Goal: Information Seeking & Learning: Learn about a topic

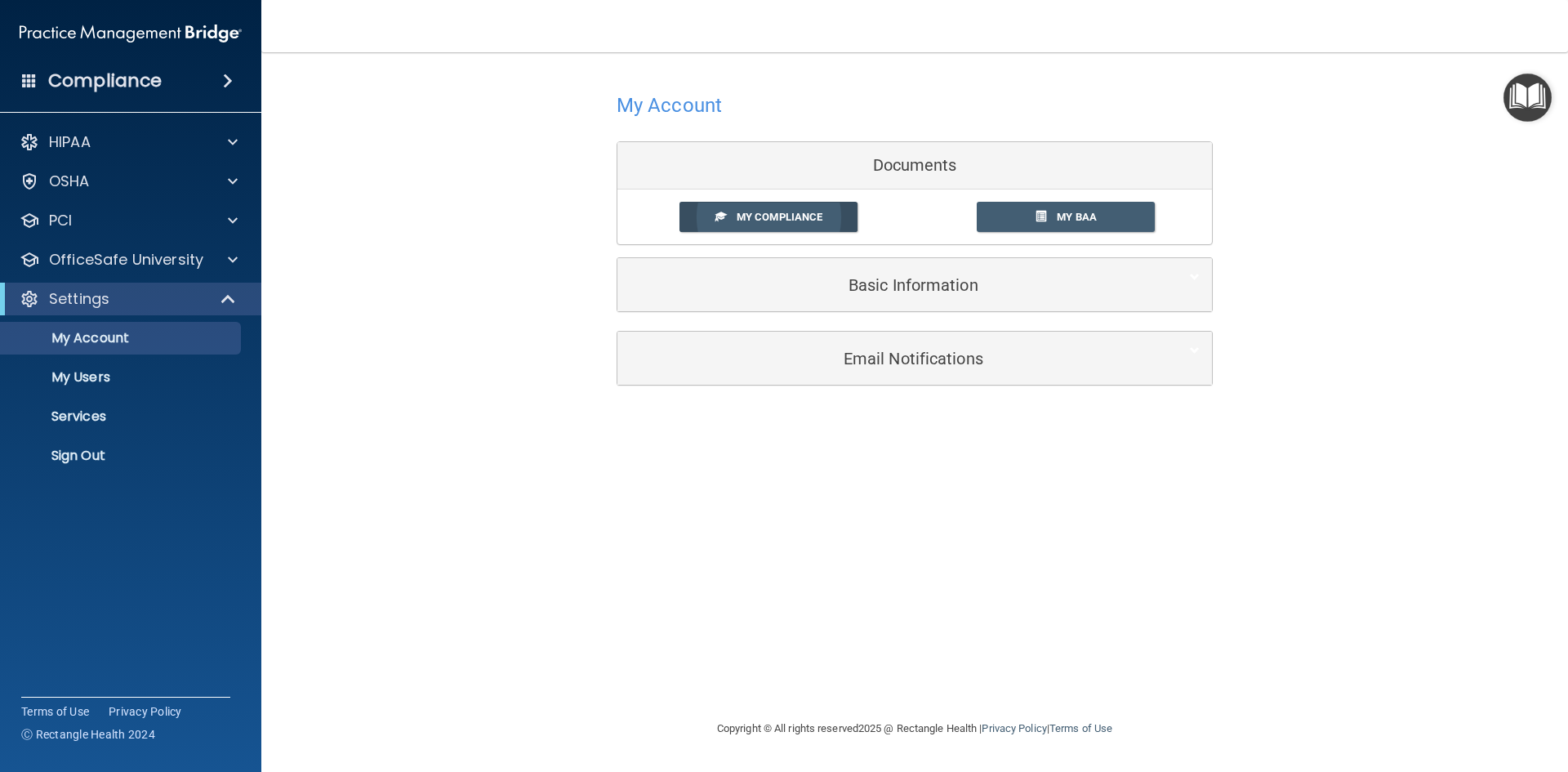
click at [803, 228] on link "My Compliance" at bounding box center [769, 217] width 178 height 31
click at [795, 214] on span "My Compliance" at bounding box center [780, 217] width 86 height 12
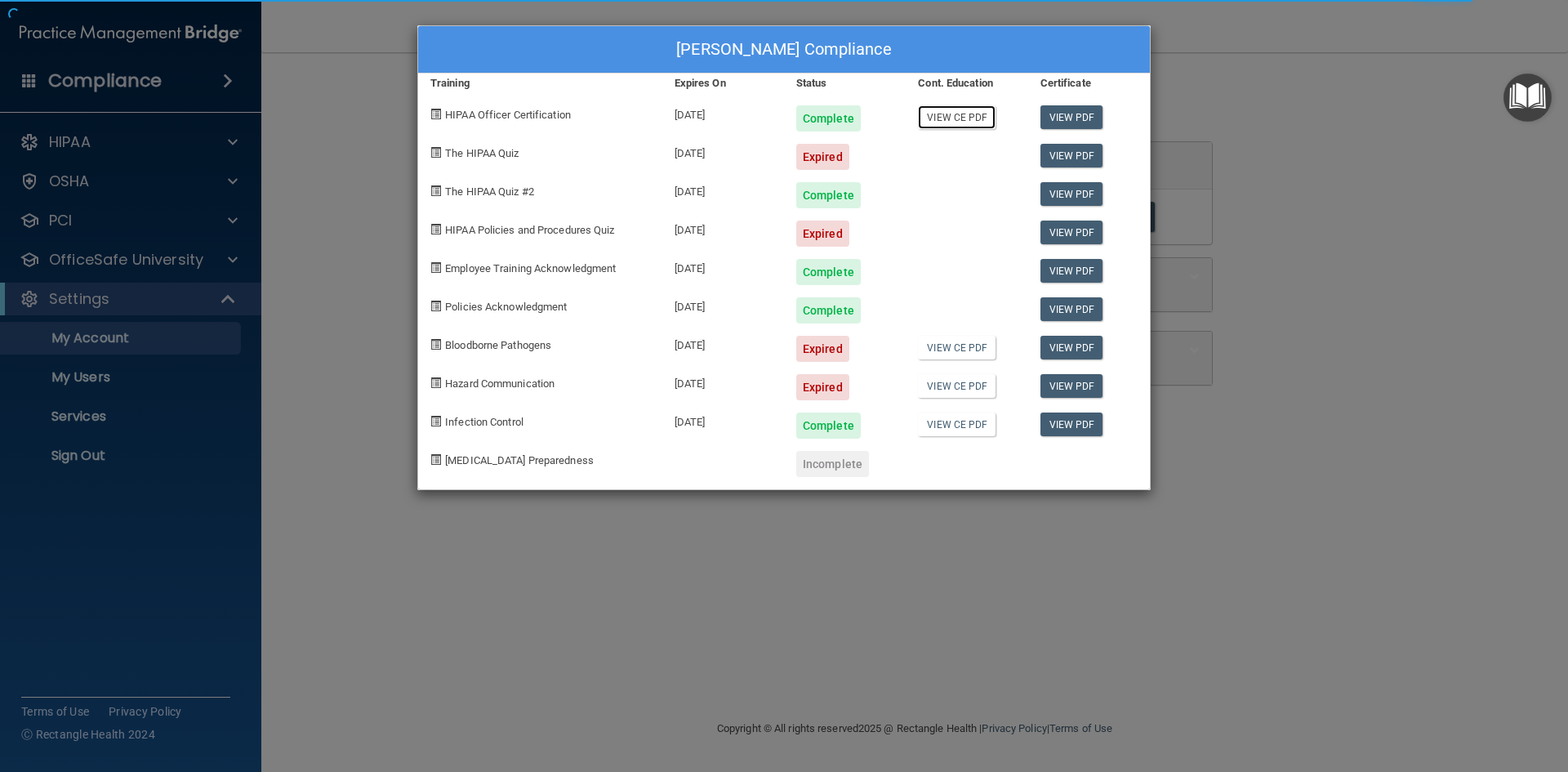
click at [948, 123] on link "View CE PDF" at bounding box center [956, 116] width 78 height 24
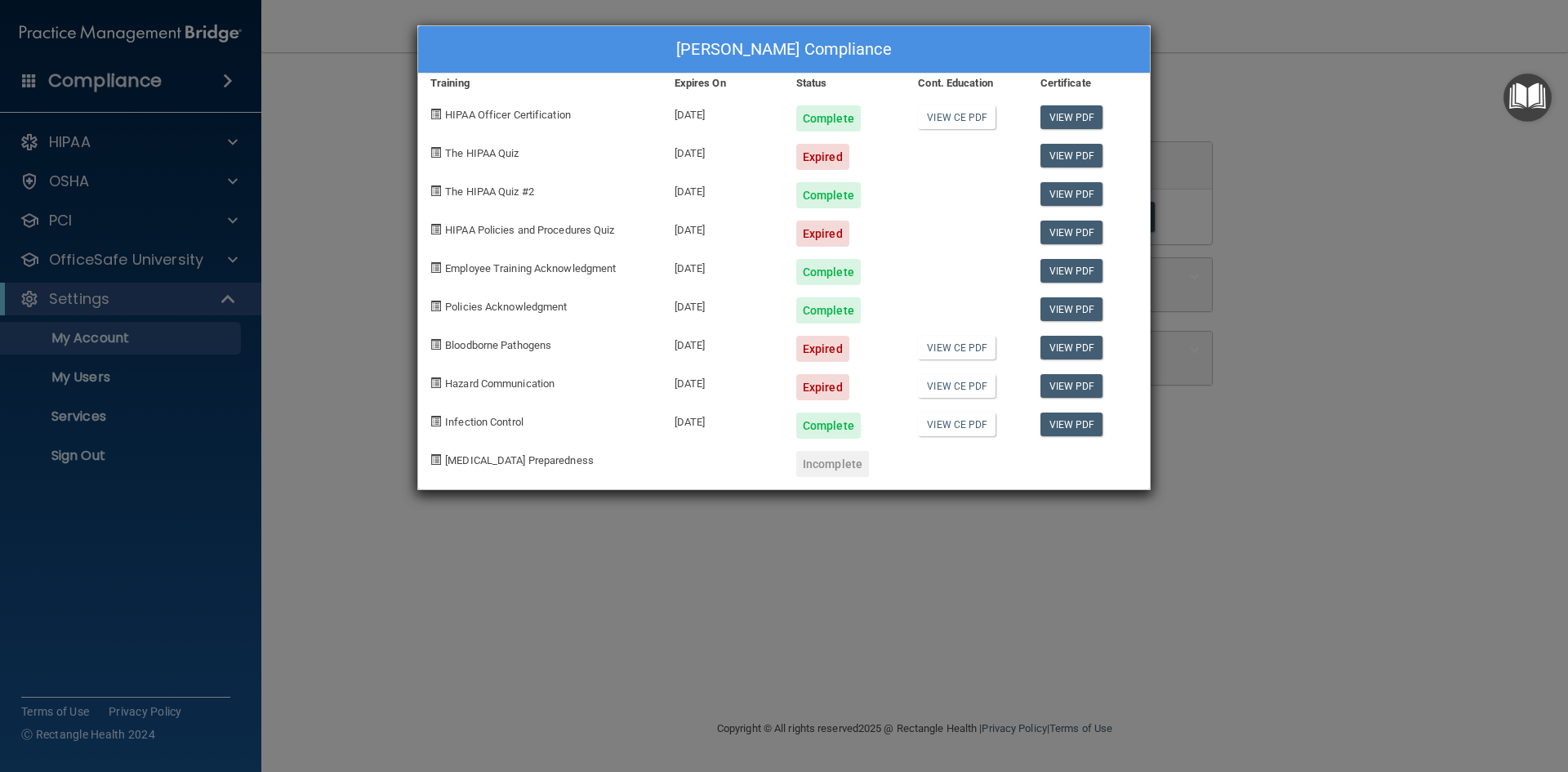
click at [813, 151] on div "Expired" at bounding box center [822, 157] width 53 height 26
click at [825, 473] on div "Incomplete" at bounding box center [832, 464] width 73 height 26
click at [824, 468] on div "Incomplete" at bounding box center [832, 464] width 73 height 26
click at [222, 306] on div "Kasi Franck's Compliance Training Expires On Status Cont. Education Certificate…" at bounding box center [784, 386] width 1568 height 772
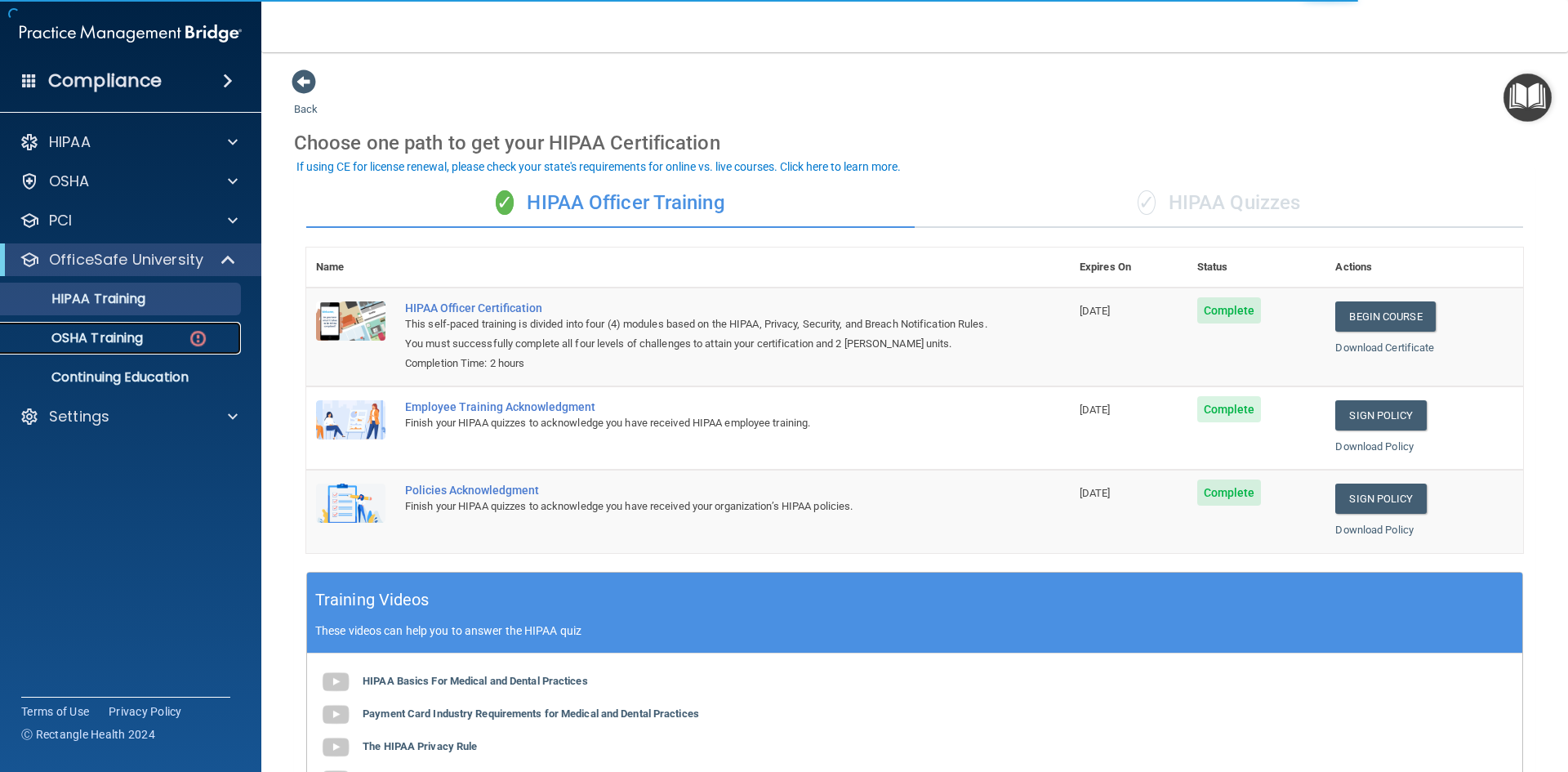
click at [111, 333] on p "OSHA Training" at bounding box center [76, 338] width 132 height 17
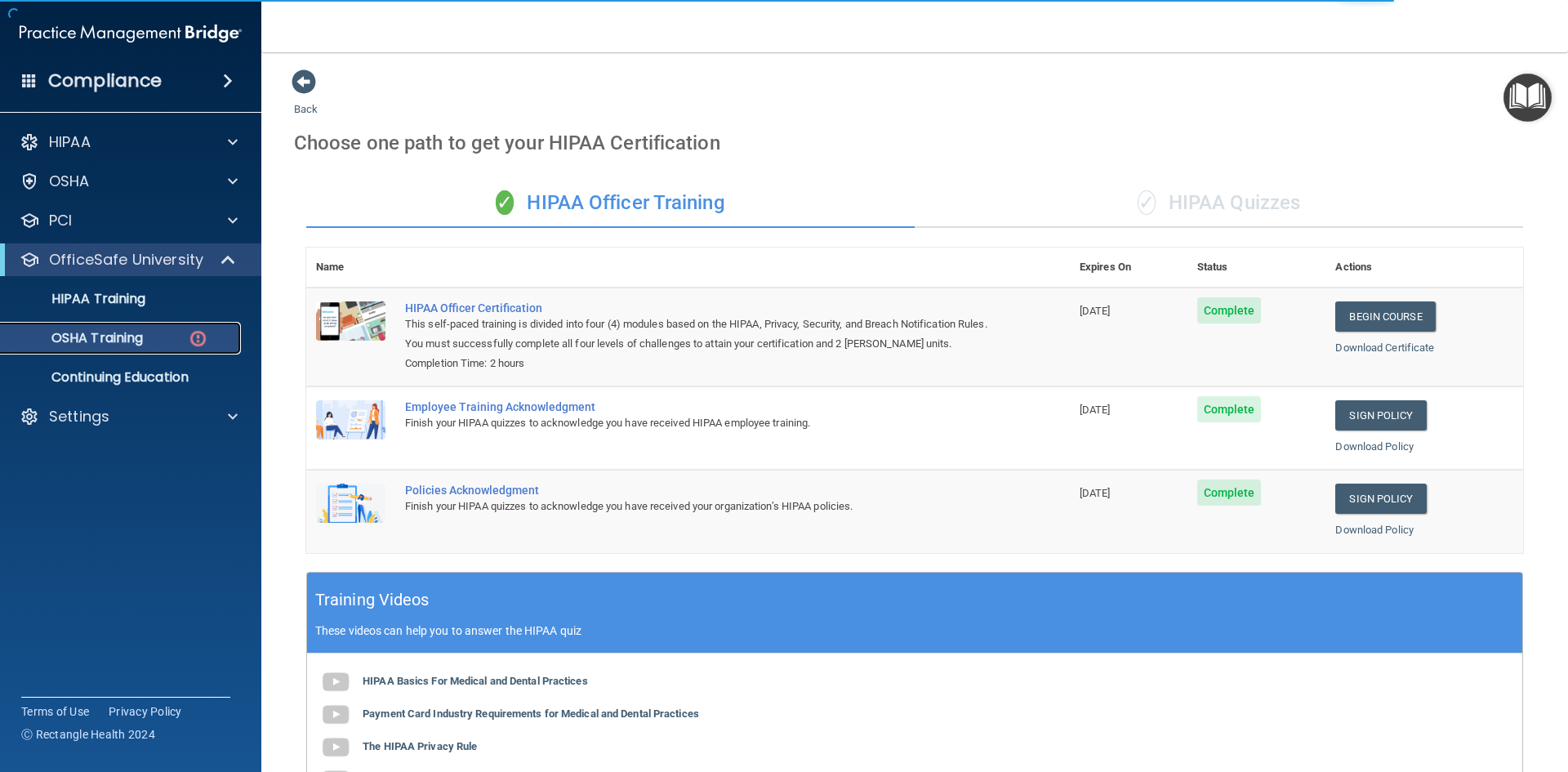
click at [109, 333] on p "OSHA Training" at bounding box center [76, 338] width 132 height 17
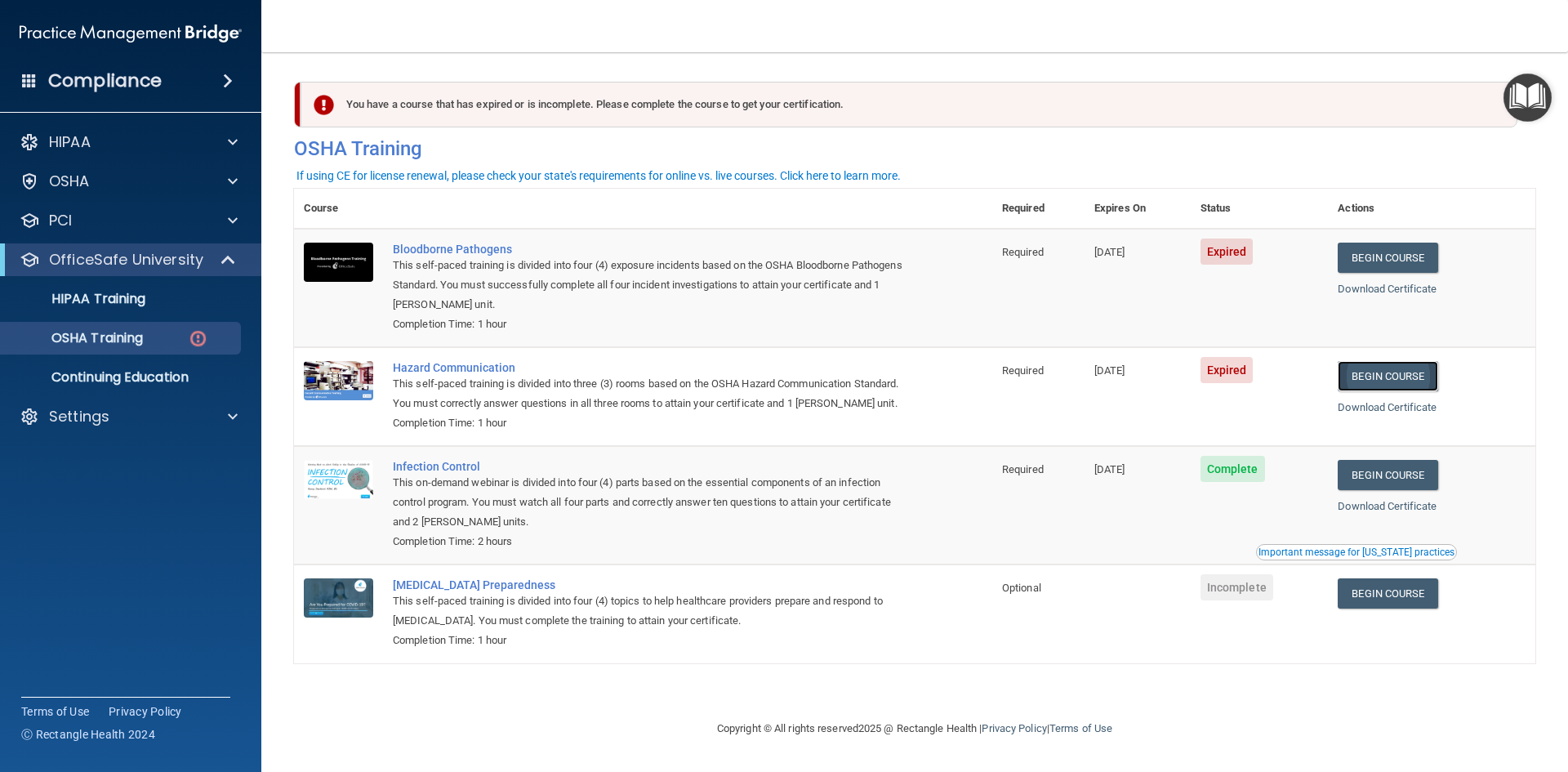
click at [1369, 368] on link "Begin Course" at bounding box center [1388, 376] width 100 height 31
click at [1376, 378] on link "Begin Course" at bounding box center [1388, 376] width 100 height 31
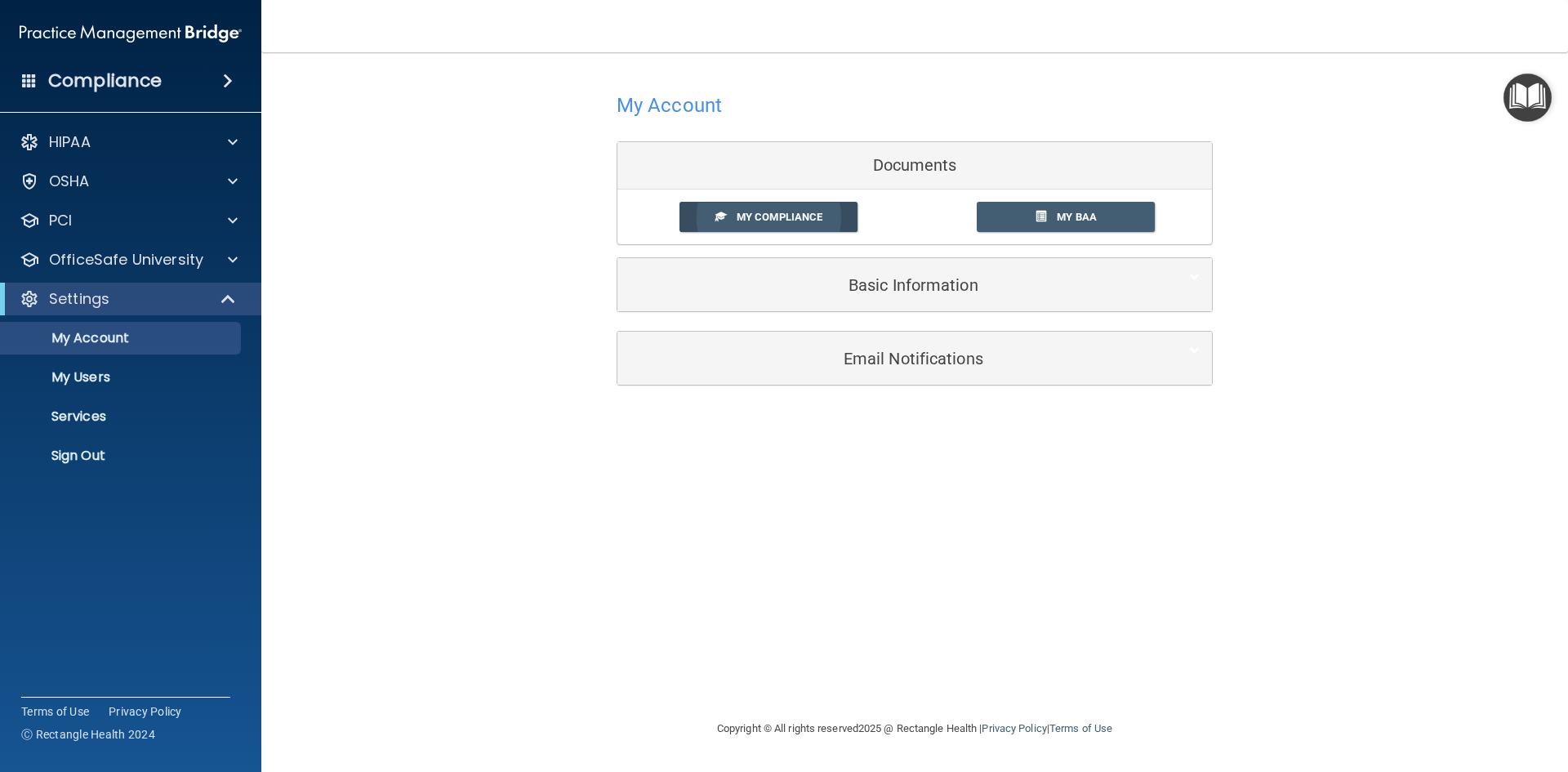
click at [748, 221] on span "My Compliance" at bounding box center [780, 217] width 86 height 12
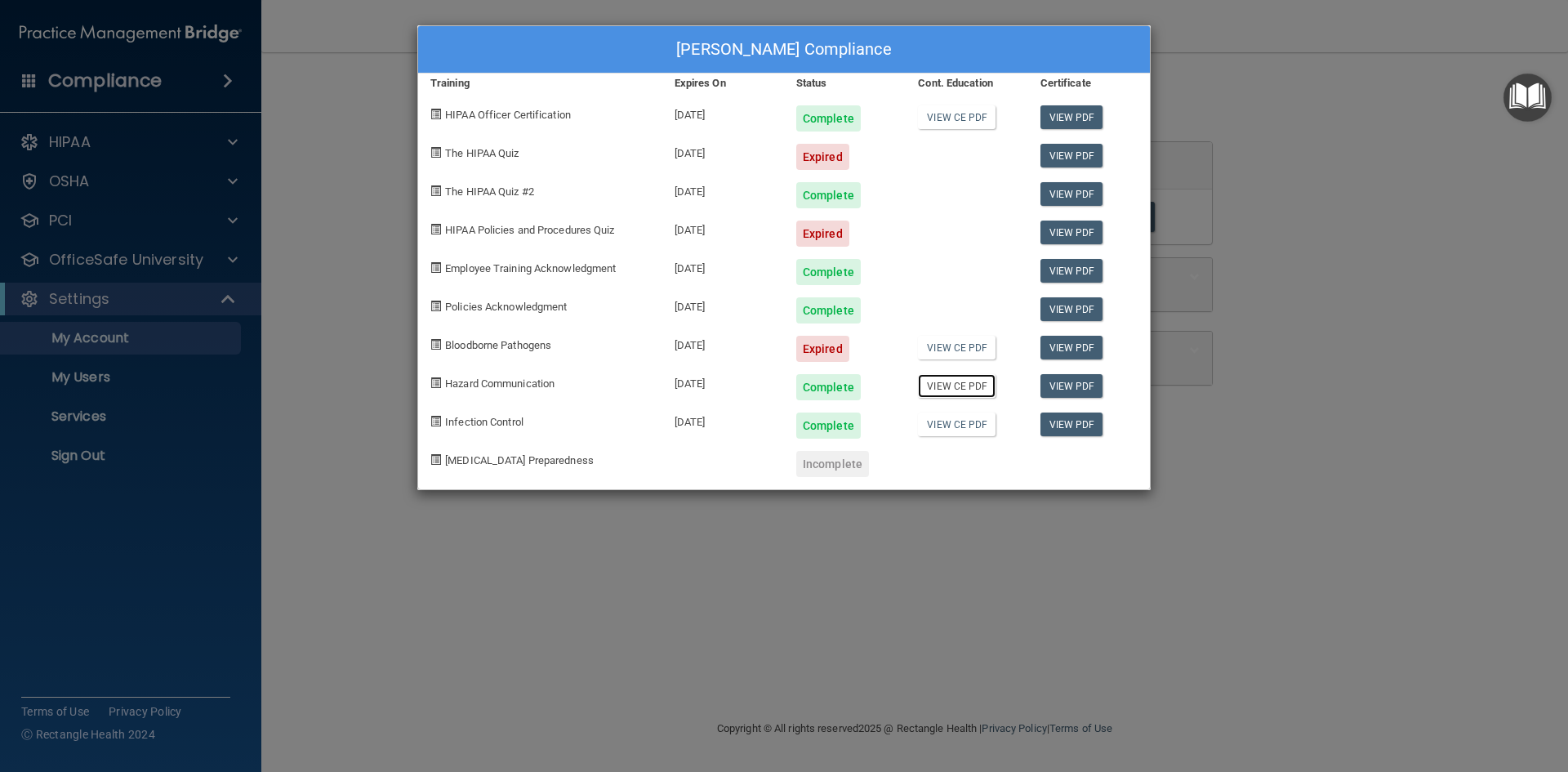
click at [970, 388] on link "View CE PDF" at bounding box center [956, 386] width 78 height 24
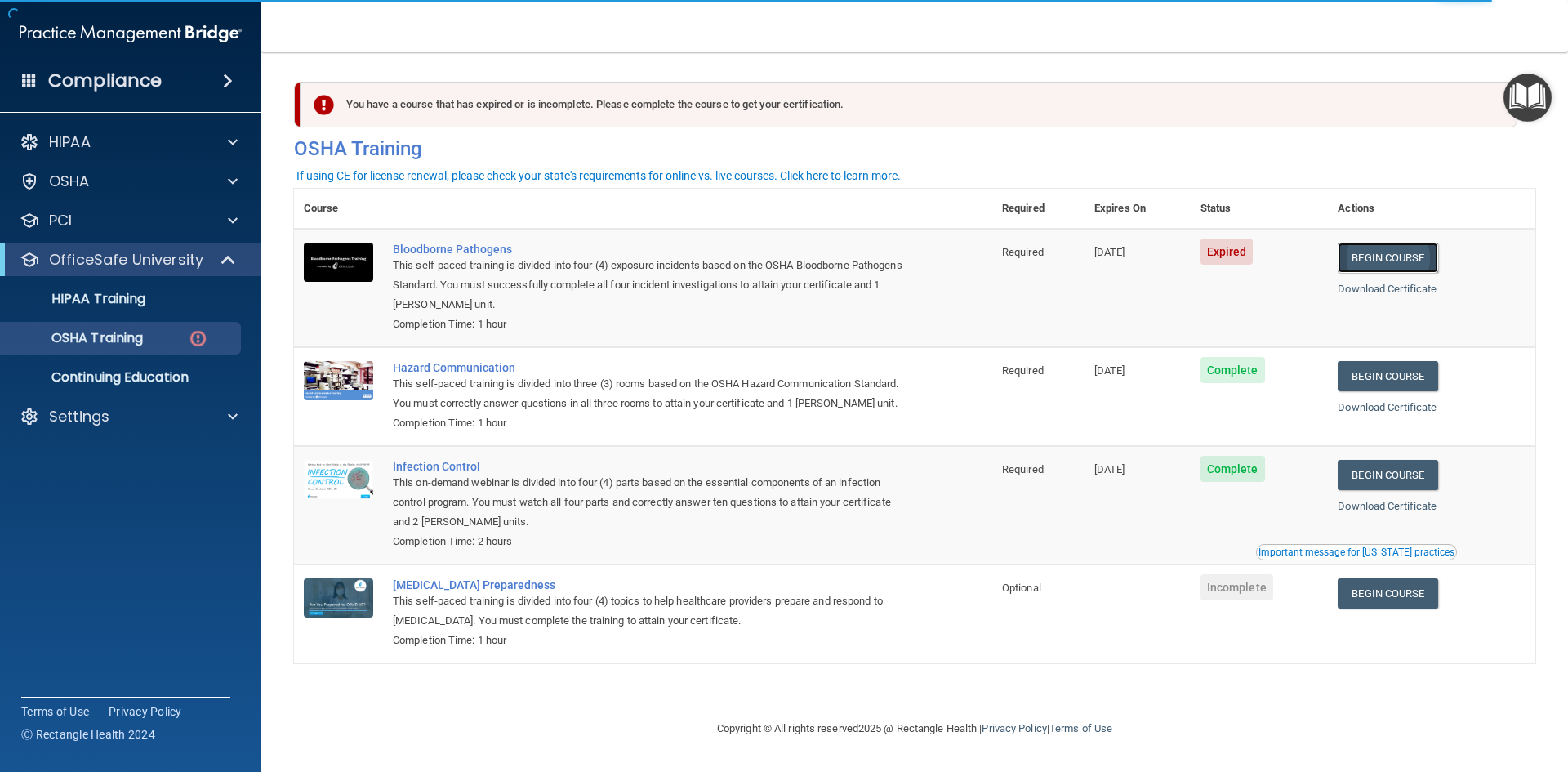
click at [1378, 250] on link "Begin Course" at bounding box center [1388, 257] width 100 height 31
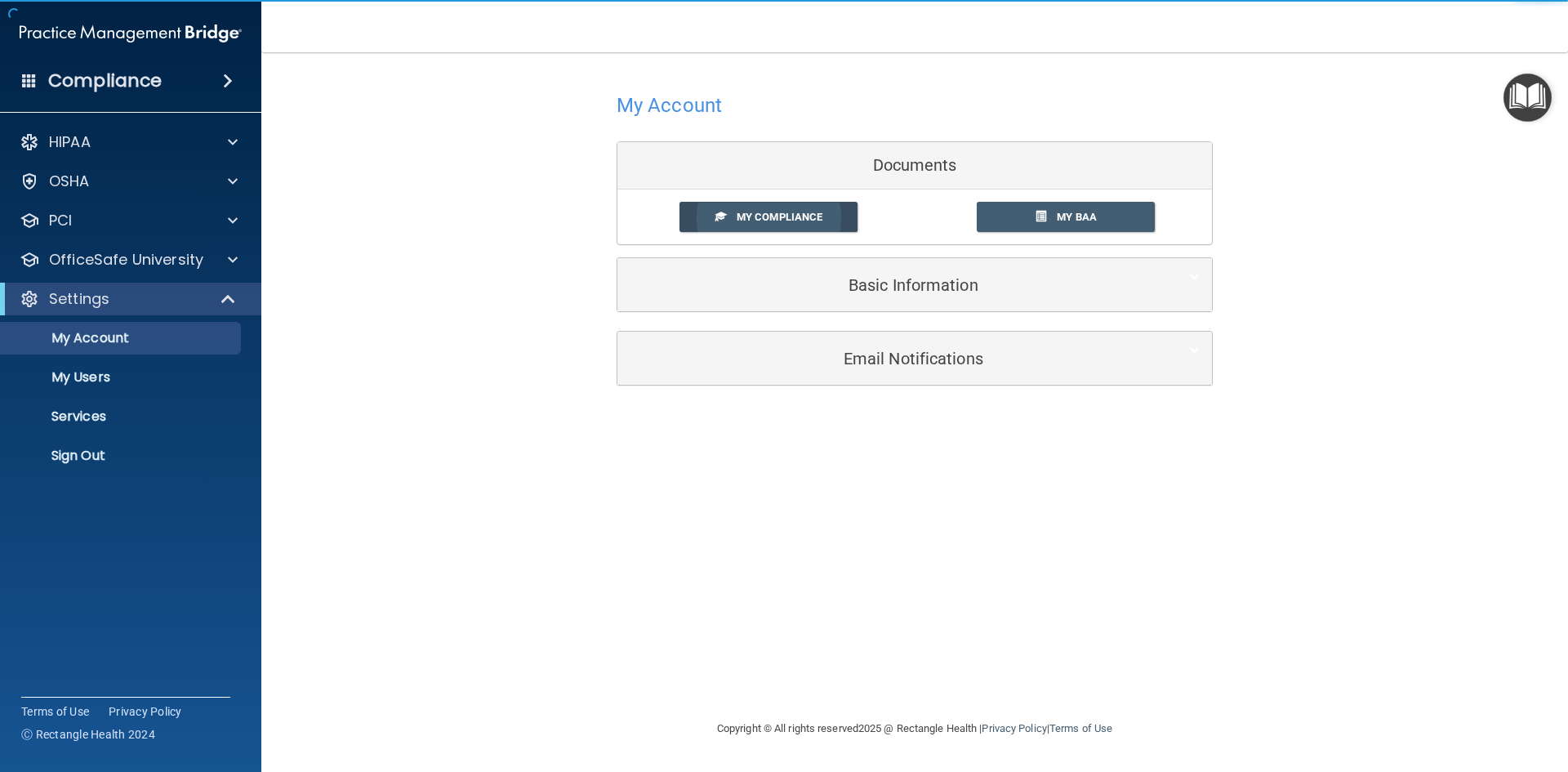
click at [824, 224] on link "My Compliance" at bounding box center [769, 217] width 178 height 31
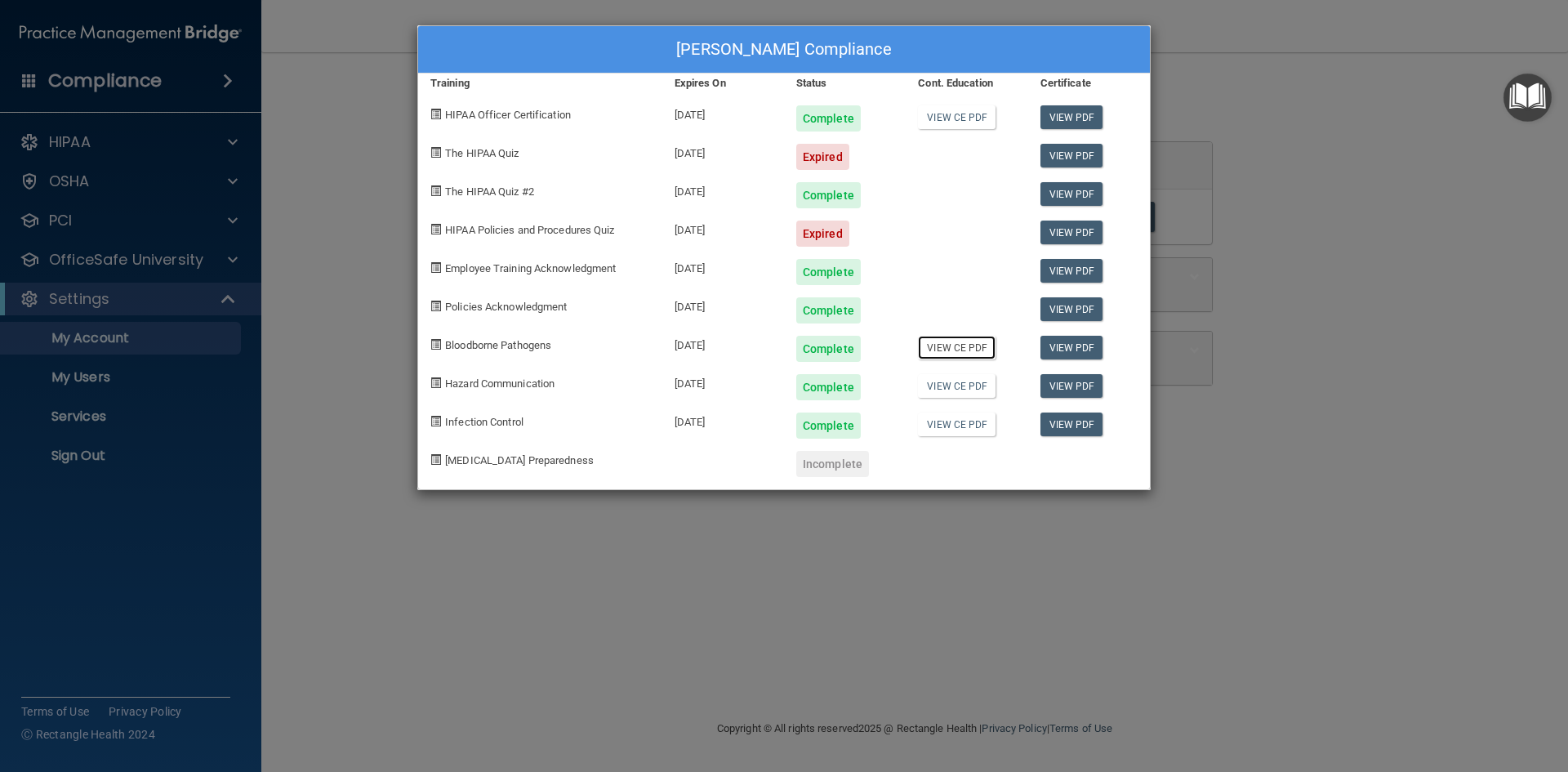
click at [933, 345] on link "View CE PDF" at bounding box center [956, 347] width 78 height 24
